Goal: Check status: Check status

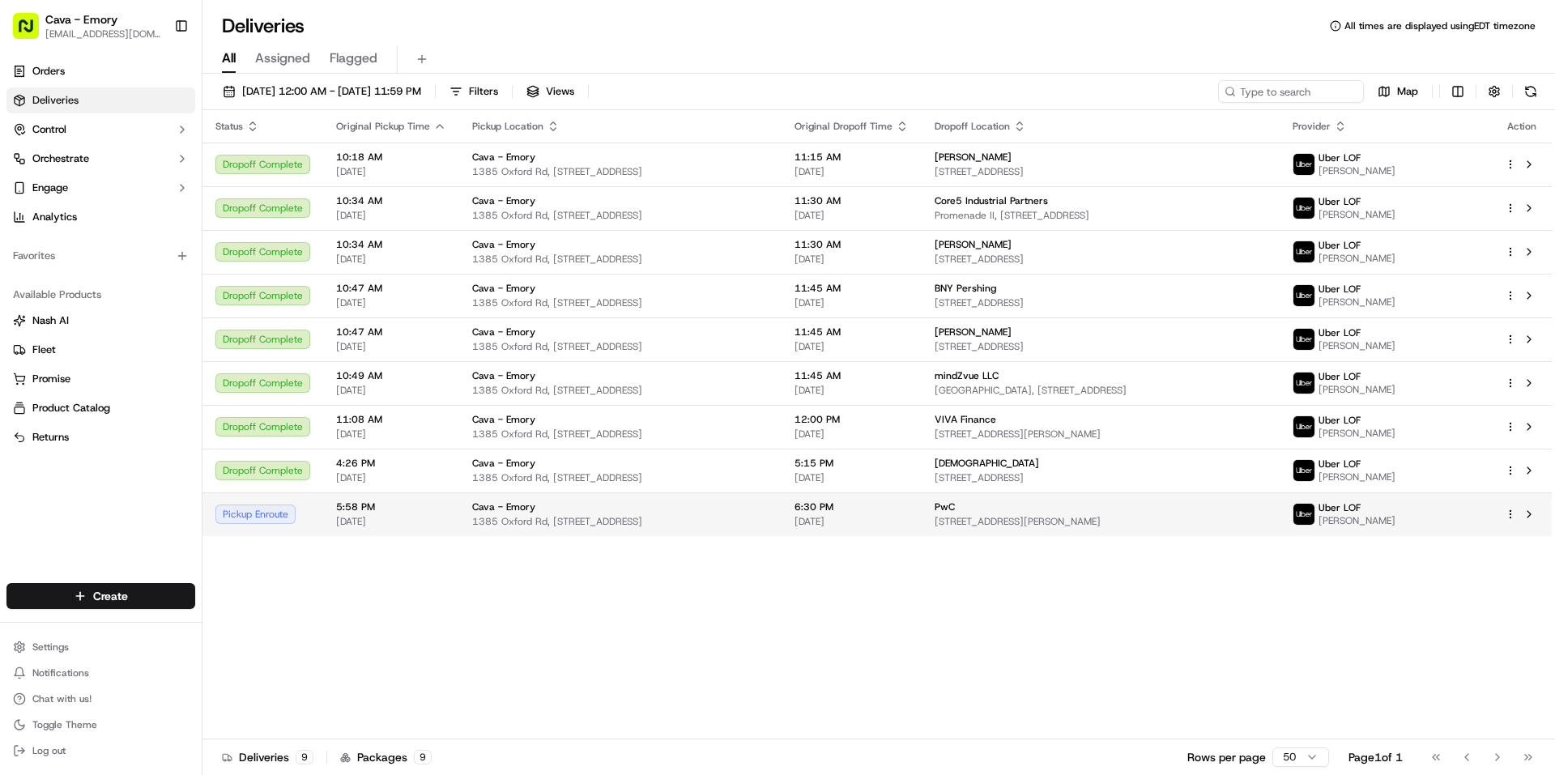
click at [238, 517] on div "Pickup Enroute" at bounding box center [262, 514] width 95 height 19
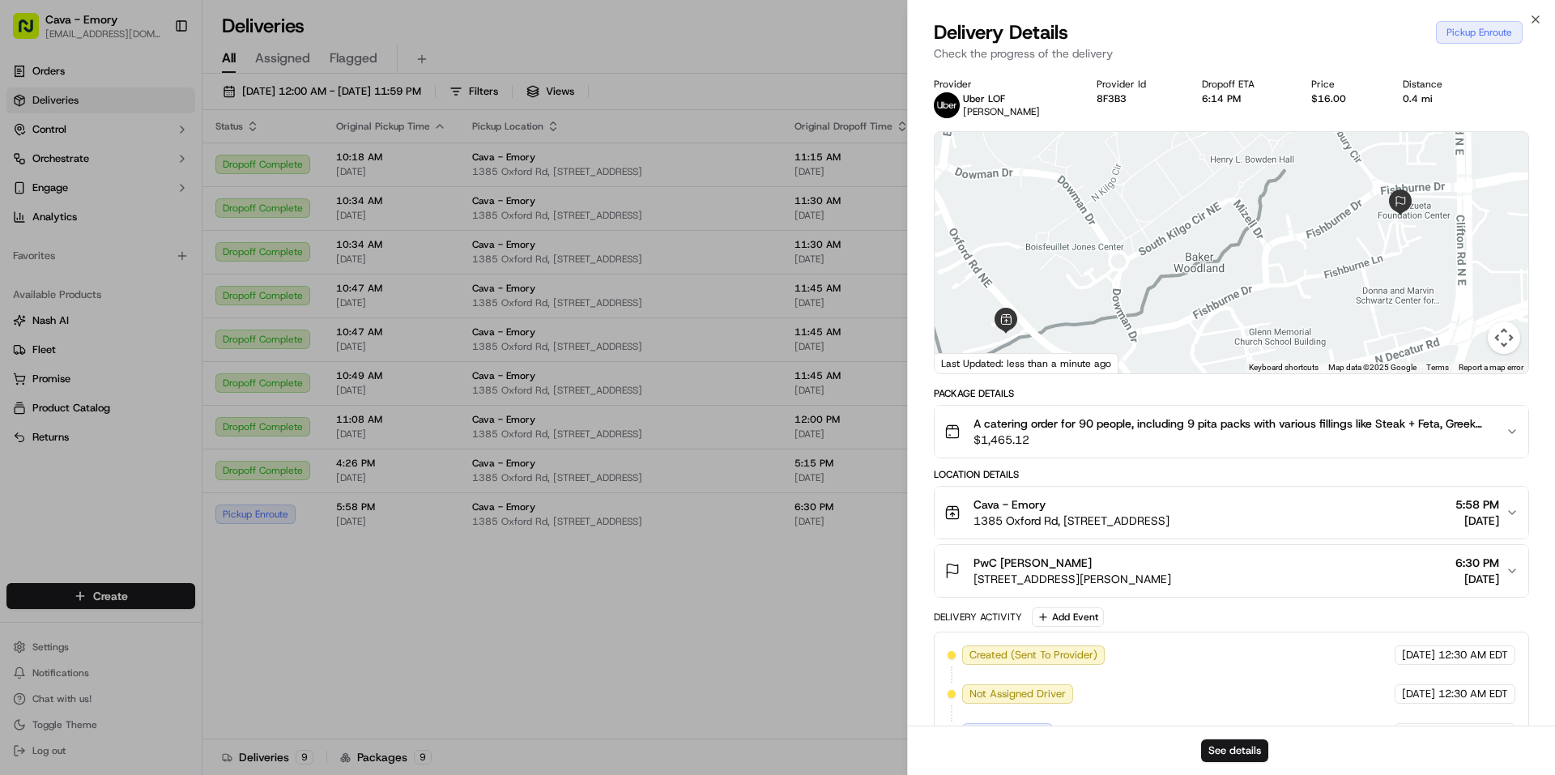
drag, startPoint x: 1406, startPoint y: 206, endPoint x: 1401, endPoint y: 220, distance: 15.4
click at [1401, 220] on div at bounding box center [1232, 252] width 594 height 241
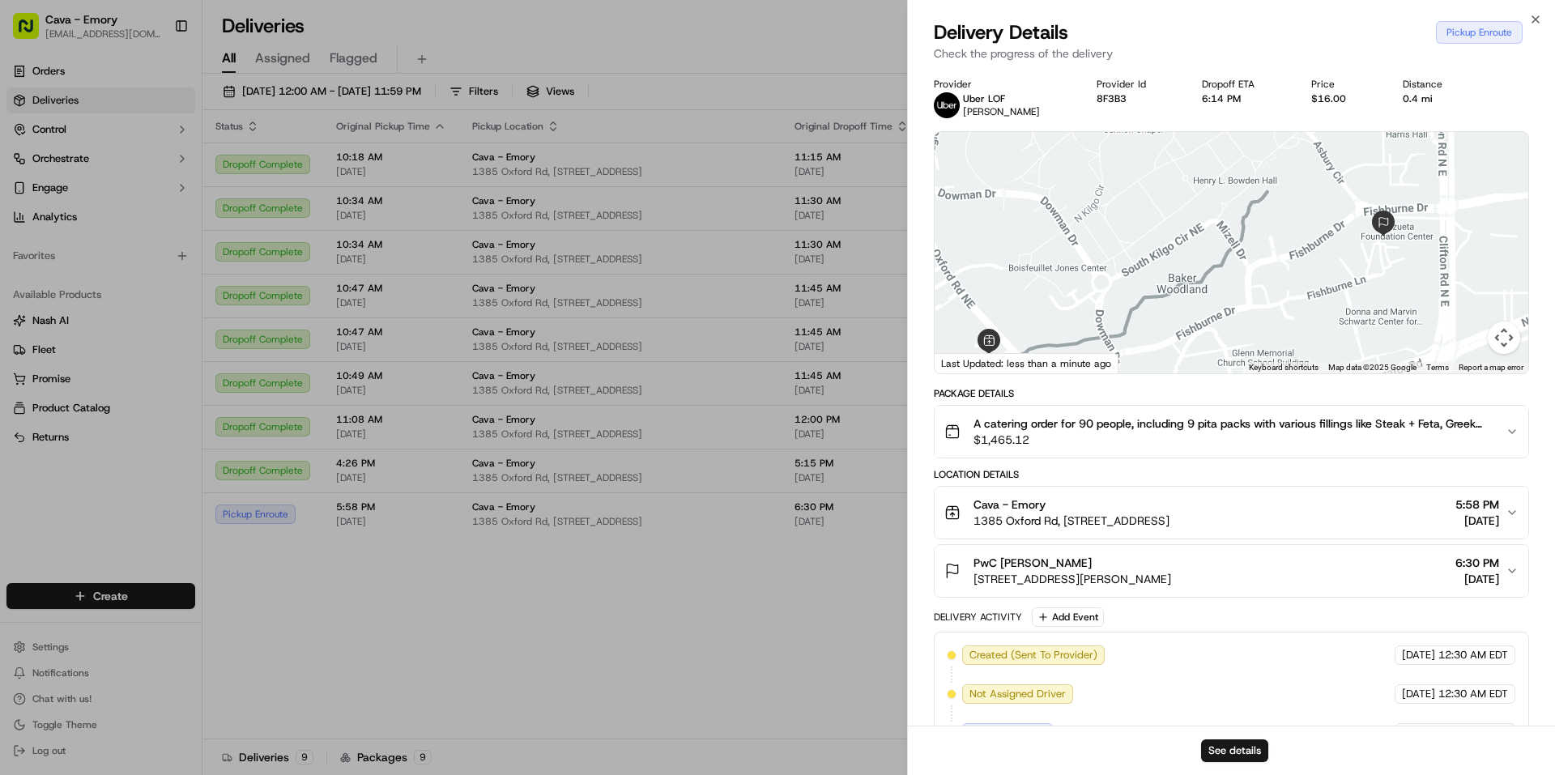
drag, startPoint x: 1387, startPoint y: 224, endPoint x: 1371, endPoint y: 248, distance: 28.8
click at [1371, 248] on div "To navigate, press the arrow keys." at bounding box center [1232, 252] width 594 height 241
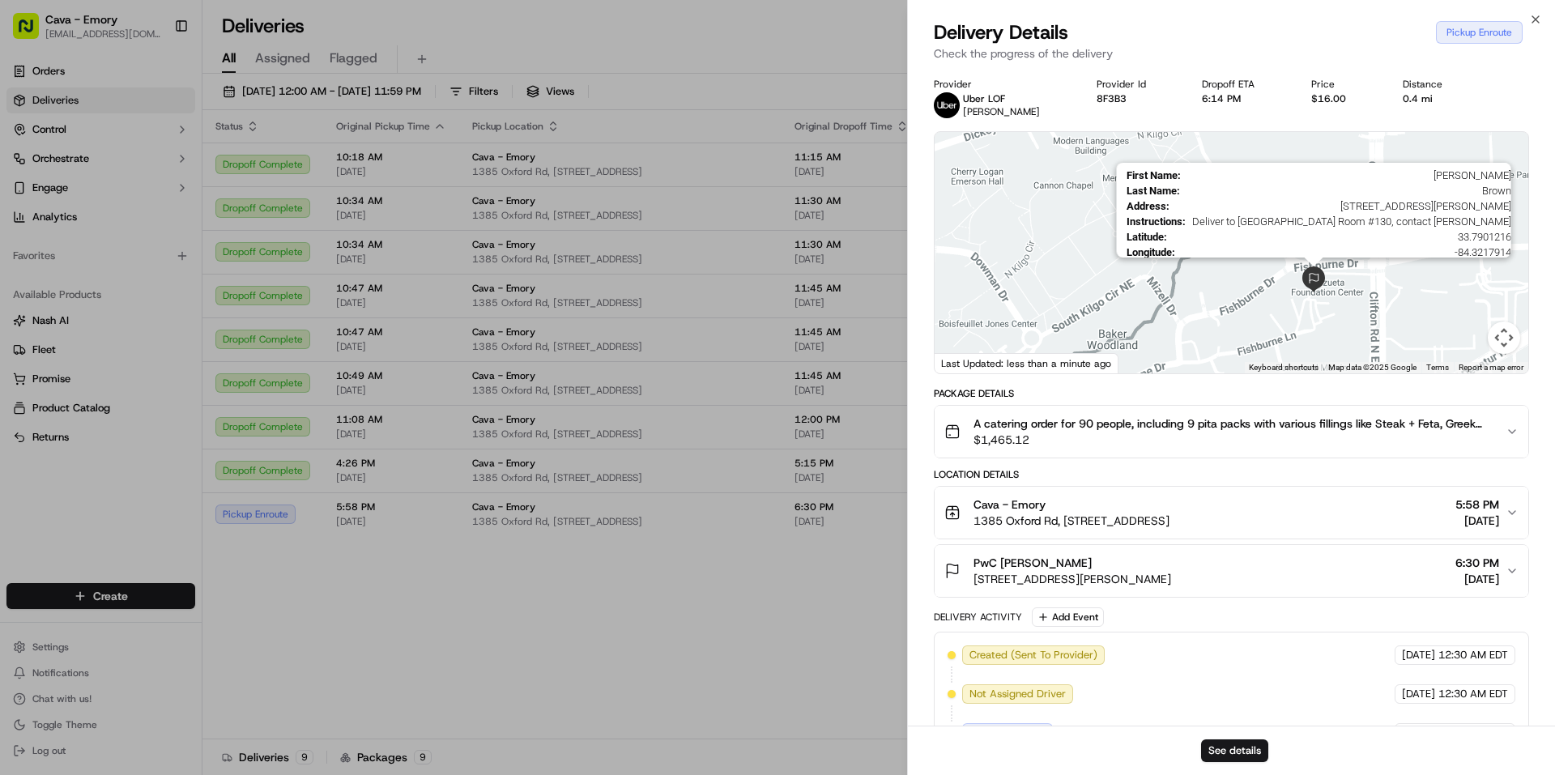
drag, startPoint x: 1371, startPoint y: 232, endPoint x: 1309, endPoint y: 282, distance: 79.6
click at [1309, 282] on img at bounding box center [1314, 279] width 26 height 26
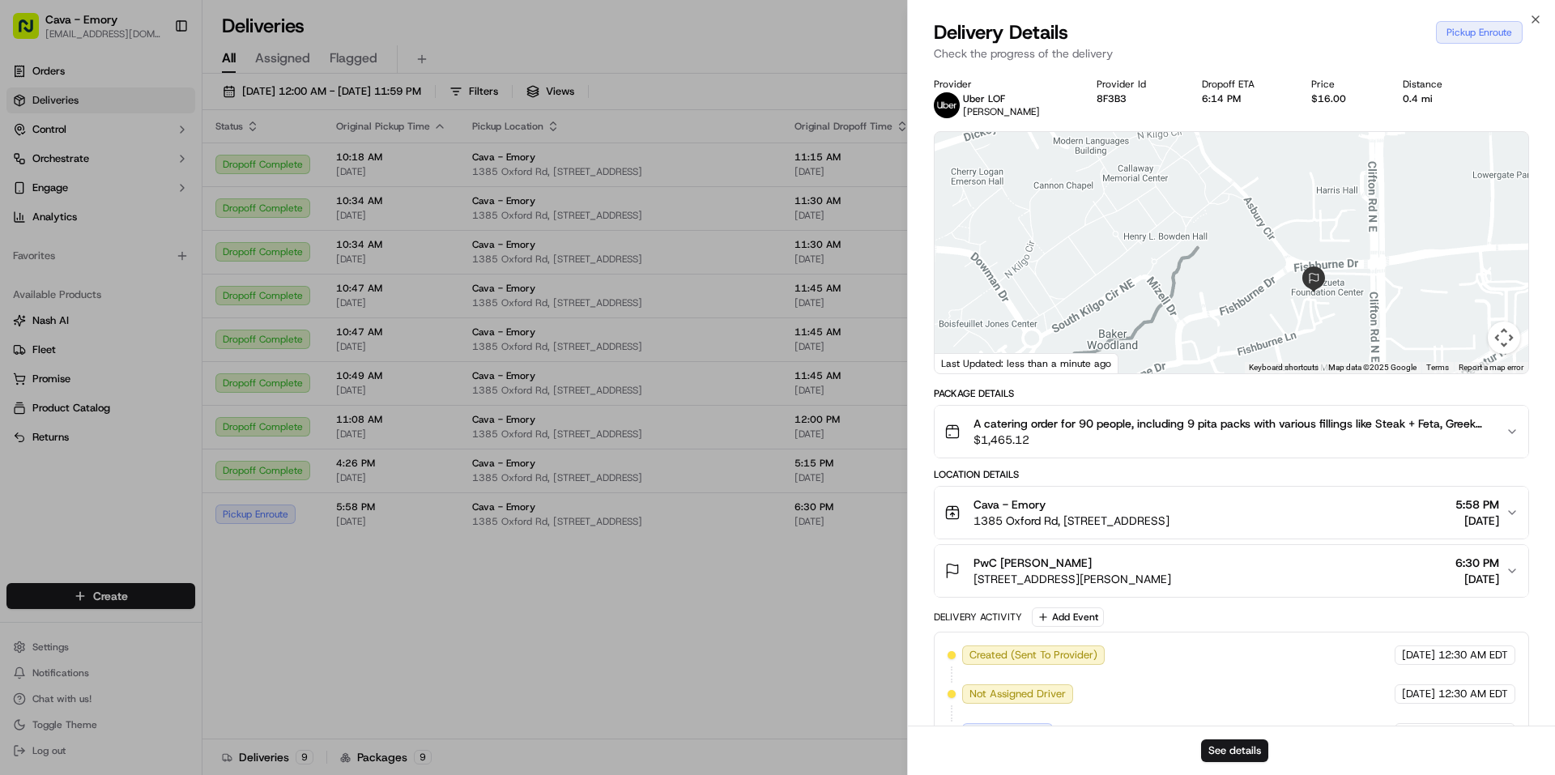
click at [1233, 419] on span "A catering order for 90 people, including 9 pita packs with various fillings li…" at bounding box center [1232, 423] width 519 height 16
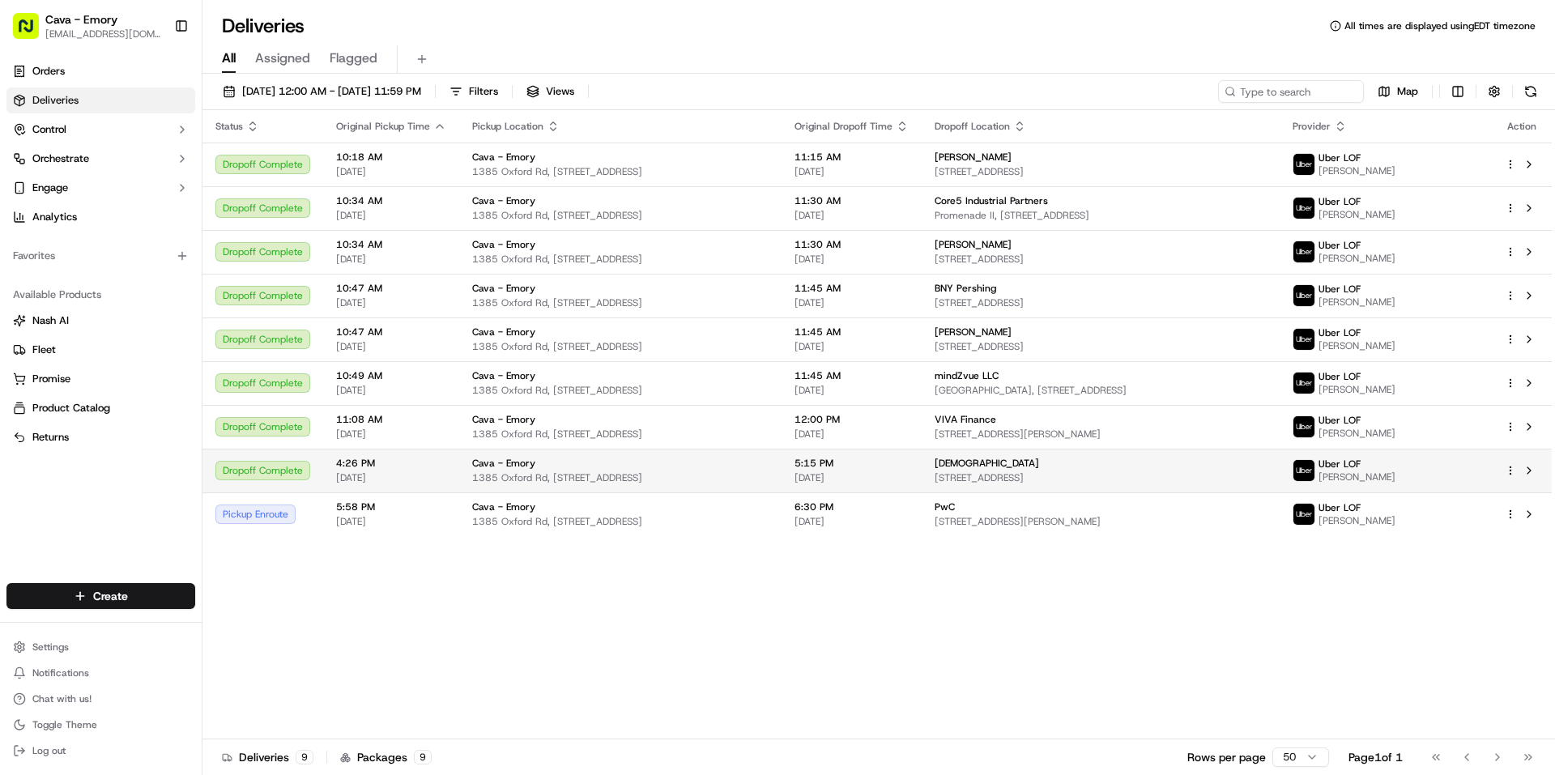
click at [1192, 449] on td "[DEMOGRAPHIC_DATA] [STREET_ADDRESS]" at bounding box center [1101, 471] width 358 height 44
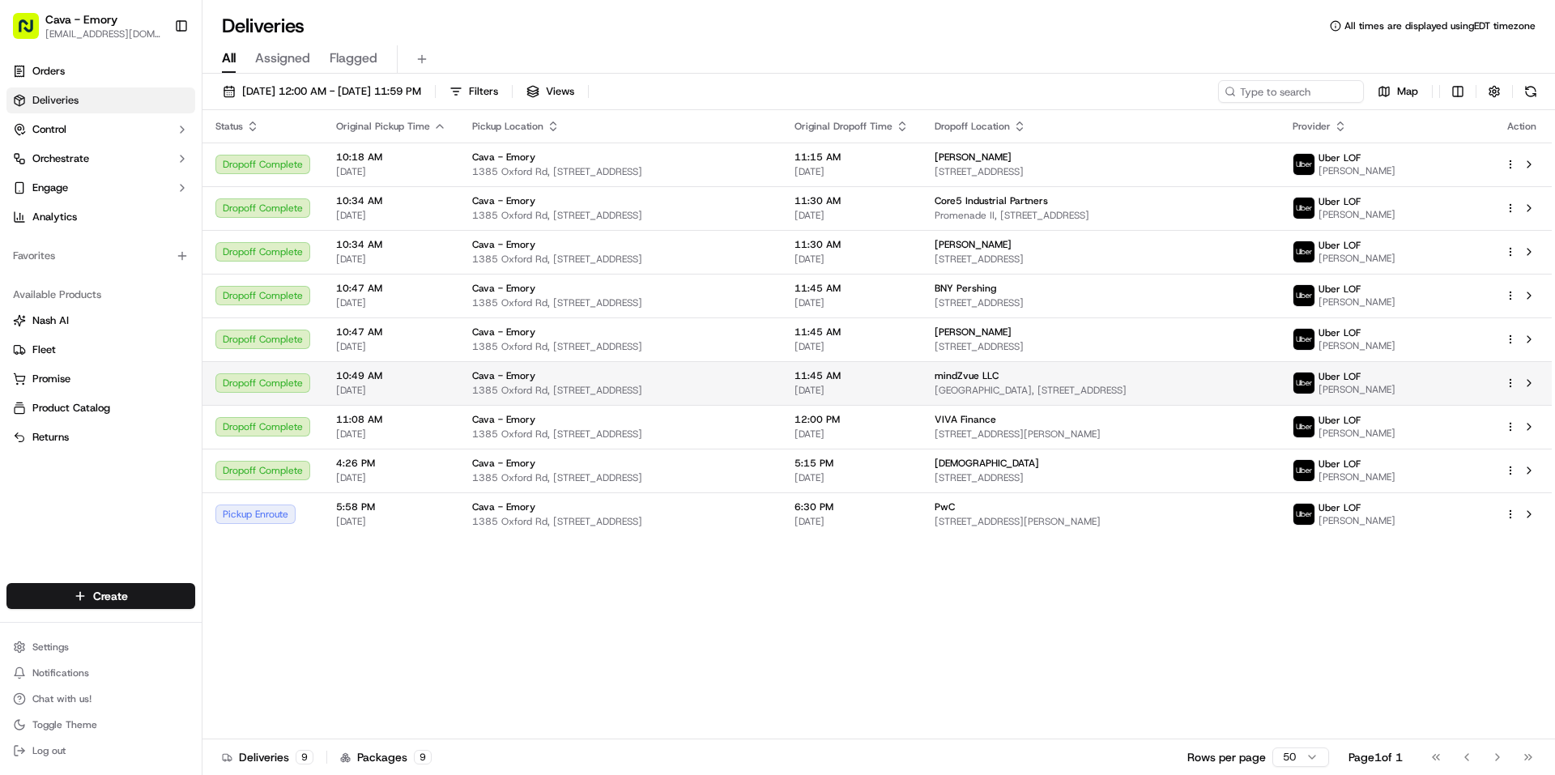
drag, startPoint x: 764, startPoint y: 372, endPoint x: 765, endPoint y: 380, distance: 8.1
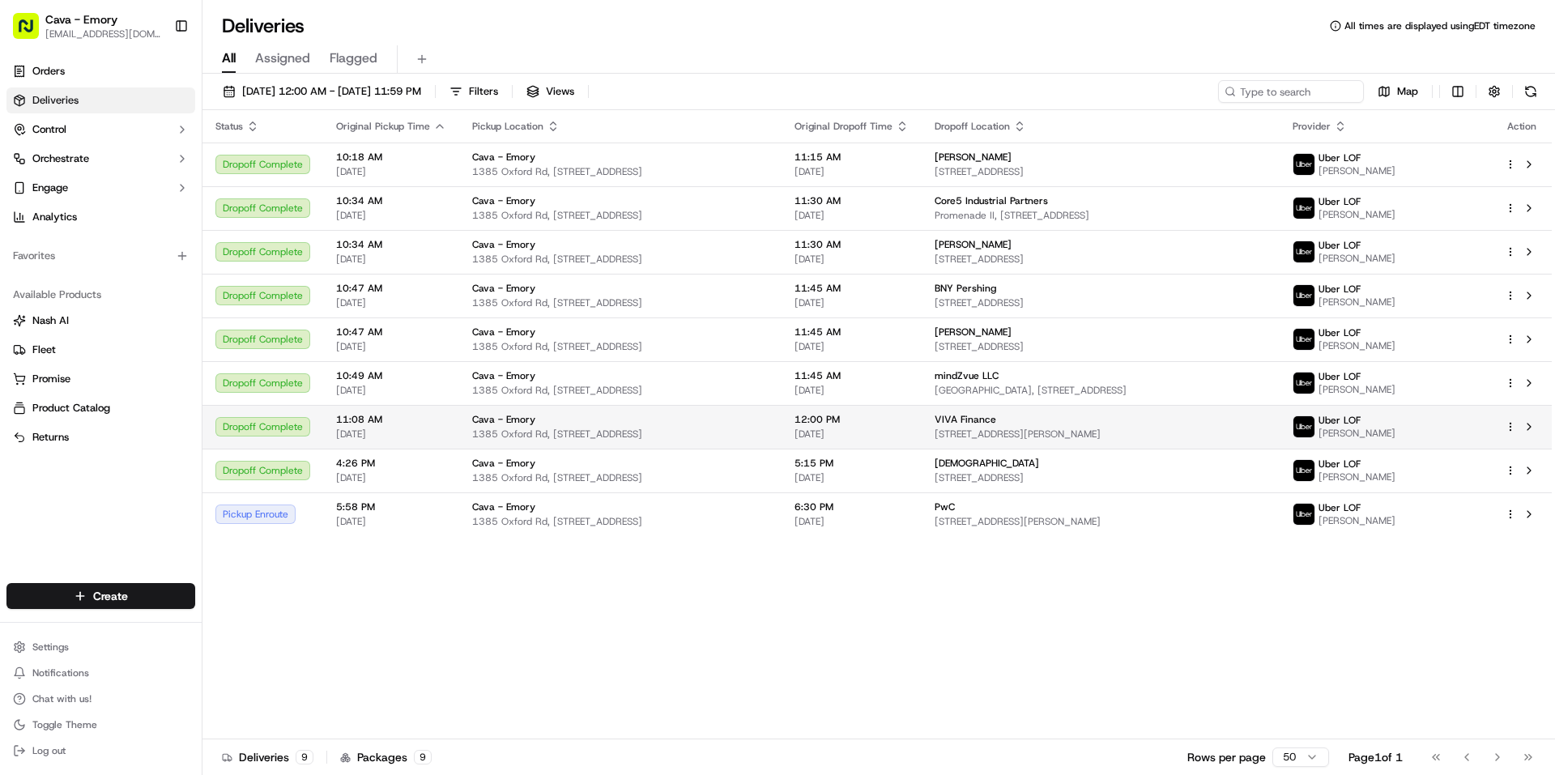
click at [796, 414] on td "12:00 PM [DATE]" at bounding box center [852, 427] width 140 height 44
